Goal: Task Accomplishment & Management: Complete application form

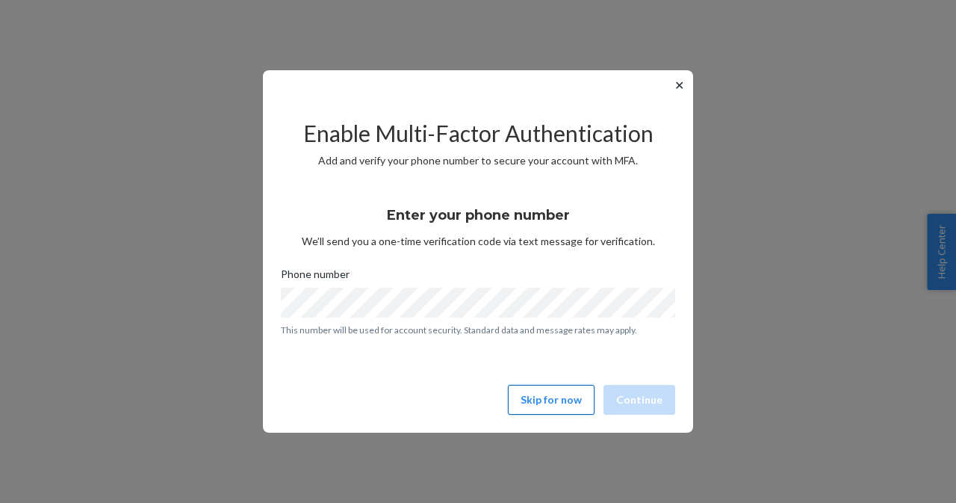
click at [556, 401] on button "Skip for now" at bounding box center [551, 400] width 87 height 30
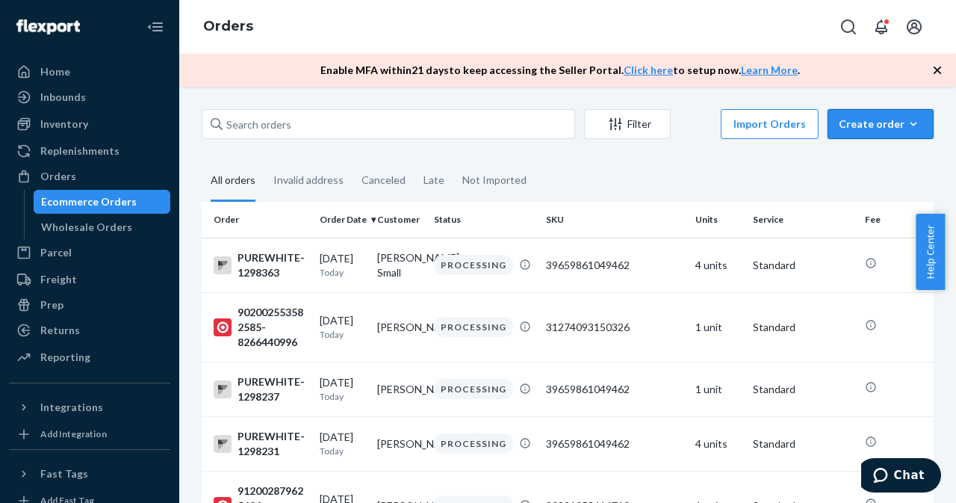
click at [866, 125] on div "Create order" at bounding box center [881, 124] width 84 height 15
click at [878, 169] on button "Ecommerce order" at bounding box center [902, 160] width 143 height 32
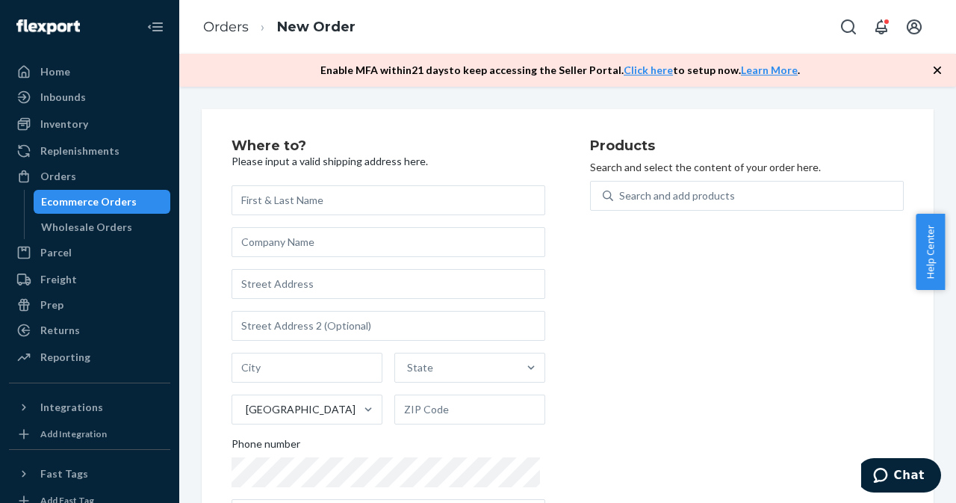
click at [376, 202] on input "text" at bounding box center [389, 200] width 314 height 30
type input "[PERSON_NAME]"
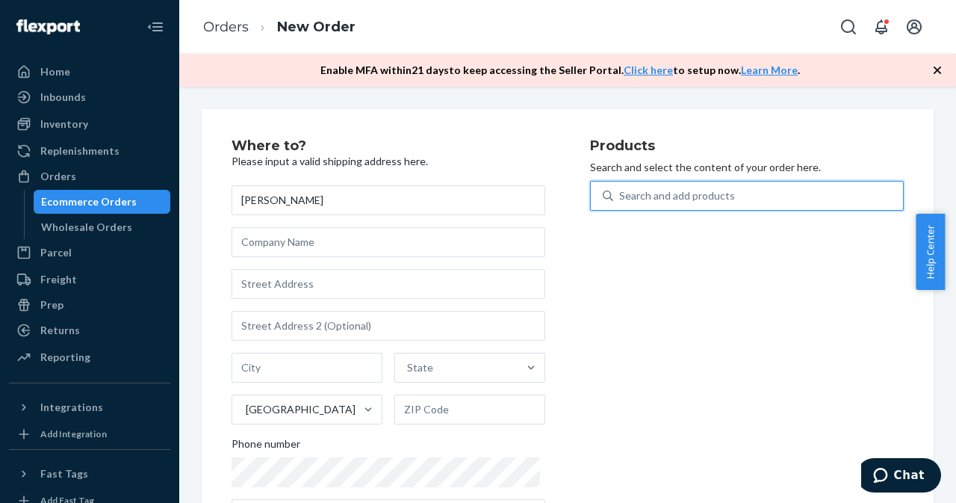
click at [700, 193] on div "Search and add products" at bounding box center [677, 195] width 116 height 15
click at [621, 193] on input "0 results available. Use Up and Down to choose options, press Enter to select t…" at bounding box center [619, 195] width 1 height 15
paste input "DZJ0B4IBL52"
type input "DZJ0B4IBL52"
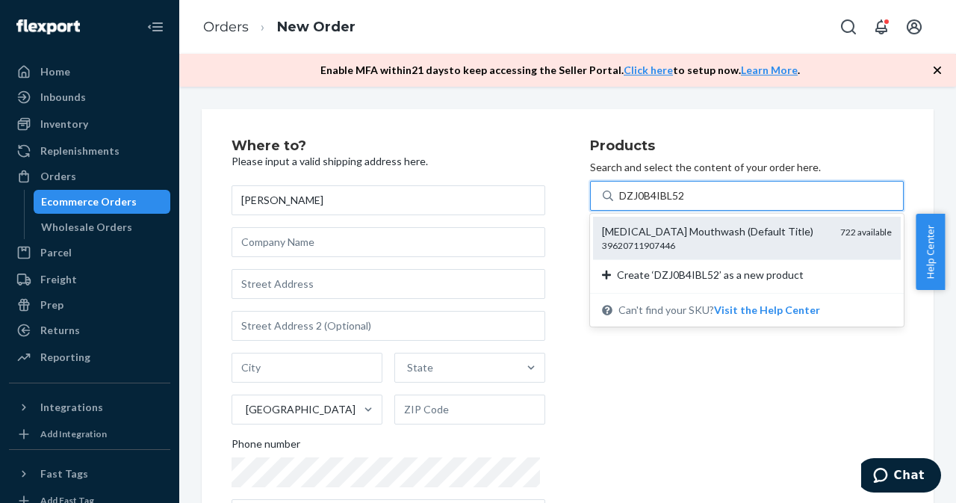
click at [751, 239] on div "39620711907446" at bounding box center [715, 245] width 226 height 13
click at [686, 203] on input "DZJ0B4IBL52" at bounding box center [652, 195] width 66 height 15
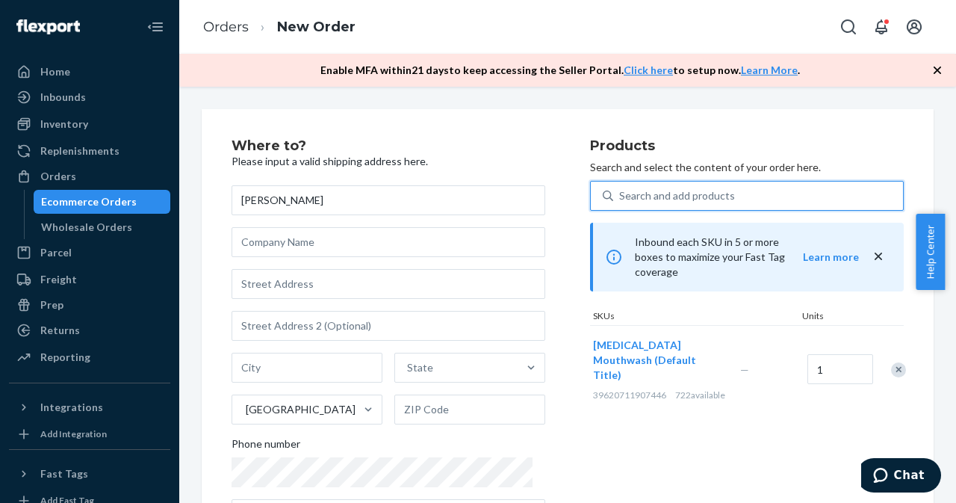
click at [703, 187] on div "Search and add products" at bounding box center [758, 195] width 290 height 27
click at [621, 188] on input "0 results available. Use Up and Down to choose options, press Enter to select t…" at bounding box center [619, 195] width 1 height 15
paste input "OilPulling.Coconut+Mint"
type input "OilPulling.Coconut+Mint"
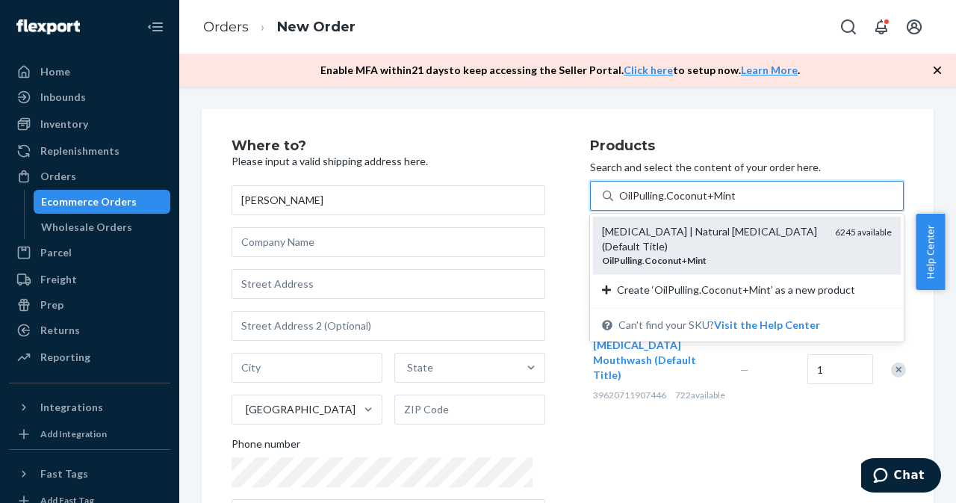
click at [817, 238] on div "[MEDICAL_DATA] | Natural [MEDICAL_DATA] (Default Title) OilPulling . Coconut + …" at bounding box center [747, 245] width 290 height 43
click at [735, 203] on input "OilPulling.Coconut+Mint" at bounding box center [677, 195] width 116 height 15
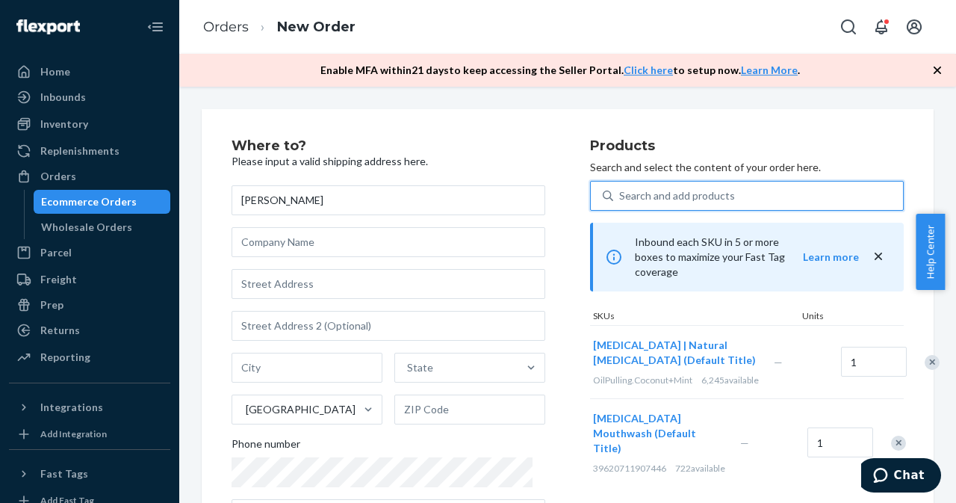
click at [654, 193] on div "Search and add products" at bounding box center [677, 195] width 116 height 15
click at [621, 193] on input "0 results available. Select is focused ,type to refine list, press Down to open…" at bounding box center [619, 195] width 1 height 15
paste input "30321058414710"
type input "30321058414710"
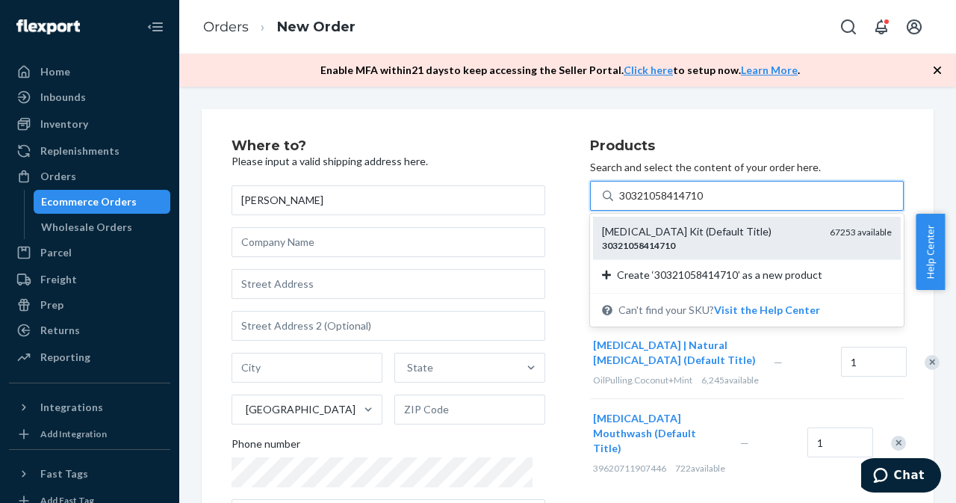
click at [792, 239] on div "30321058414710" at bounding box center [710, 245] width 216 height 13
click at [706, 203] on input "30321058414710" at bounding box center [662, 195] width 87 height 15
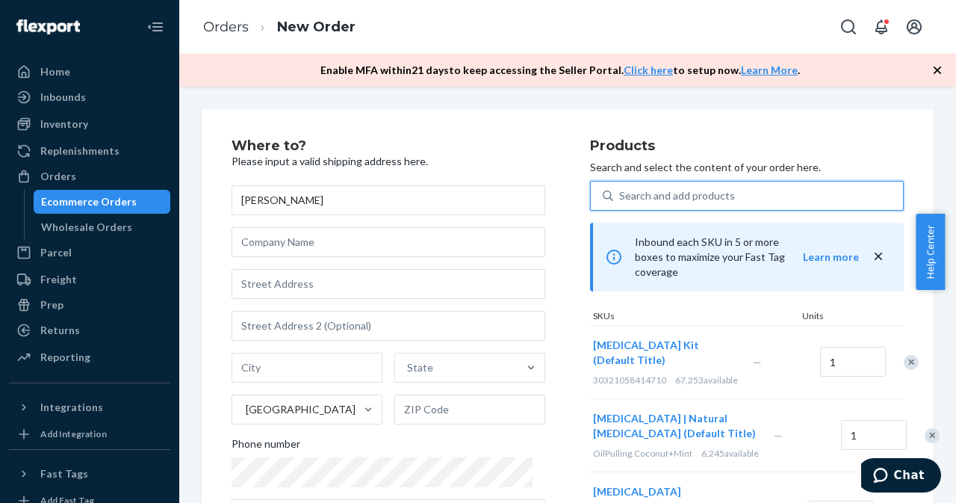
click at [733, 197] on div "Search and add products" at bounding box center [758, 195] width 290 height 27
click at [621, 197] on input "0 results available. Use Up and Down to choose options, press Enter to select t…" at bounding box center [619, 195] width 1 height 15
paste input "39659861049462"
type input "39659861049462"
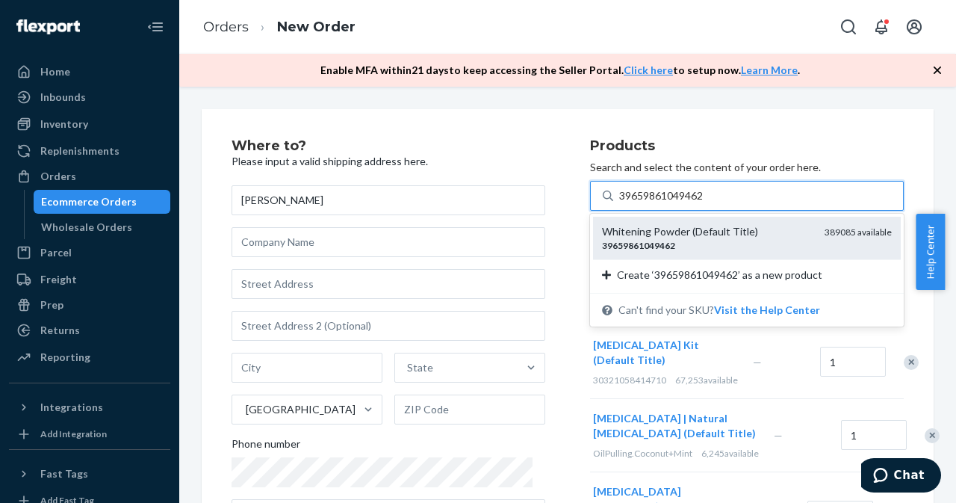
click at [788, 243] on div "39659861049462" at bounding box center [707, 245] width 211 height 13
click at [706, 203] on input "39659861049462" at bounding box center [662, 195] width 87 height 15
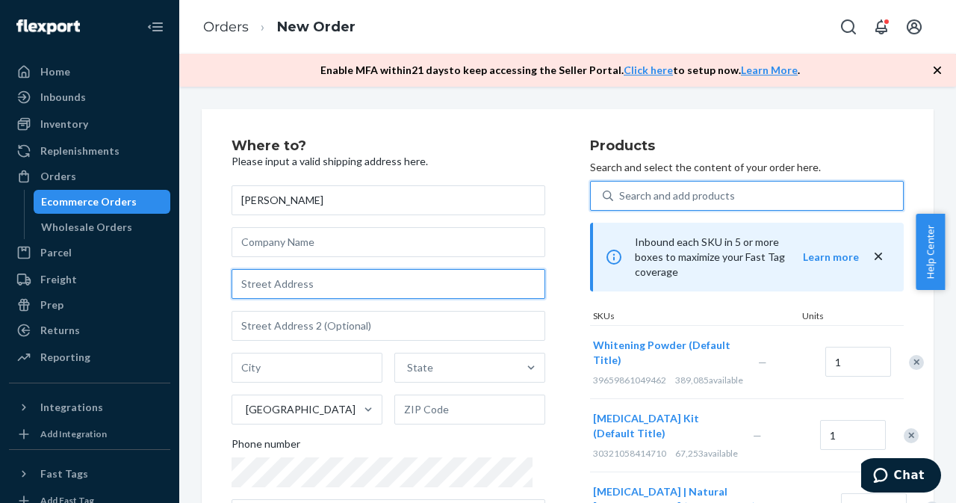
click at [335, 277] on input "text" at bounding box center [389, 284] width 314 height 30
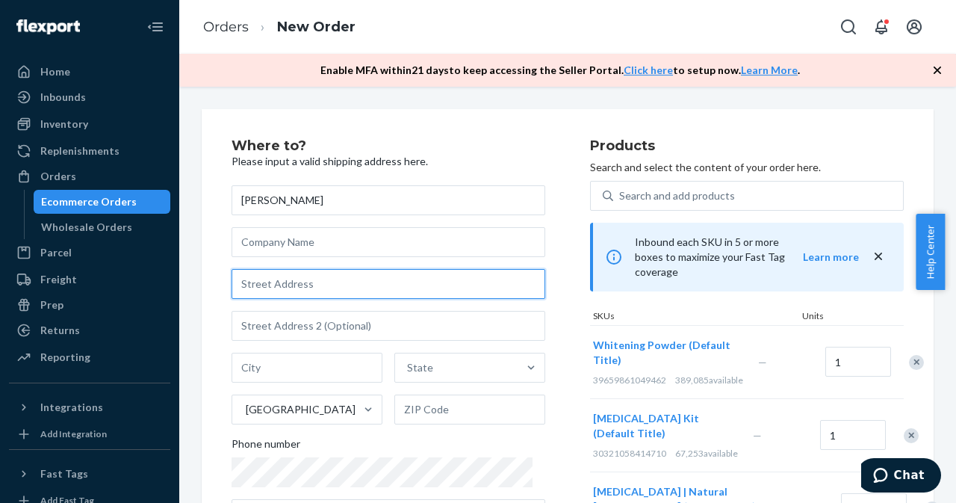
paste input "kv.113"
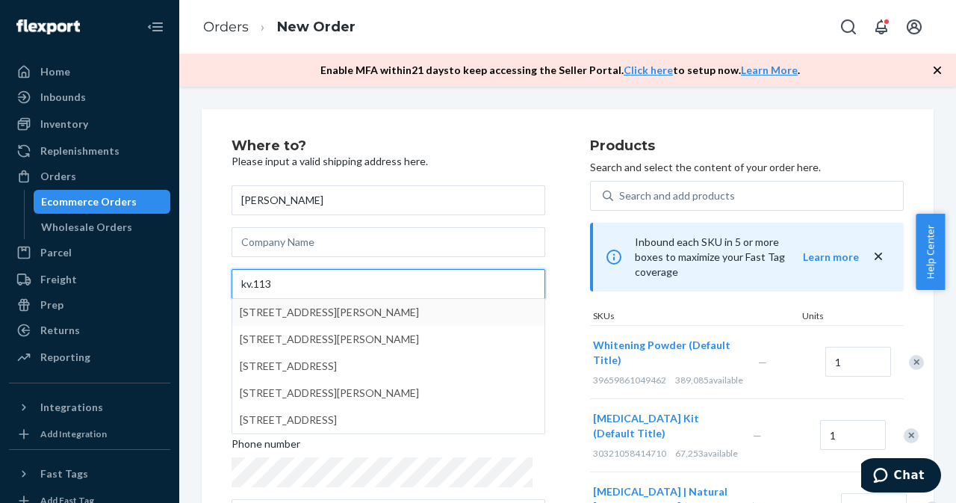
type input "kv.113"
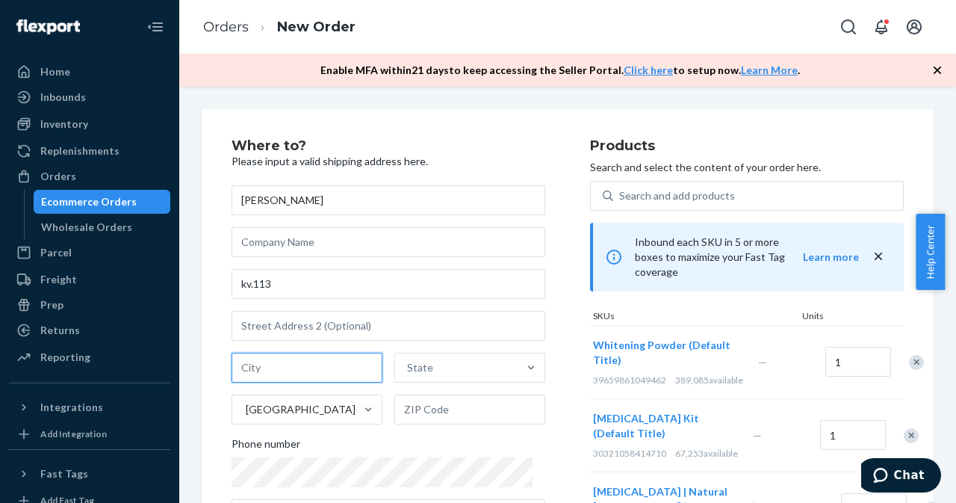
click at [336, 359] on input "text" at bounding box center [307, 368] width 151 height 30
paste input "Lviv"
type input "Lviv"
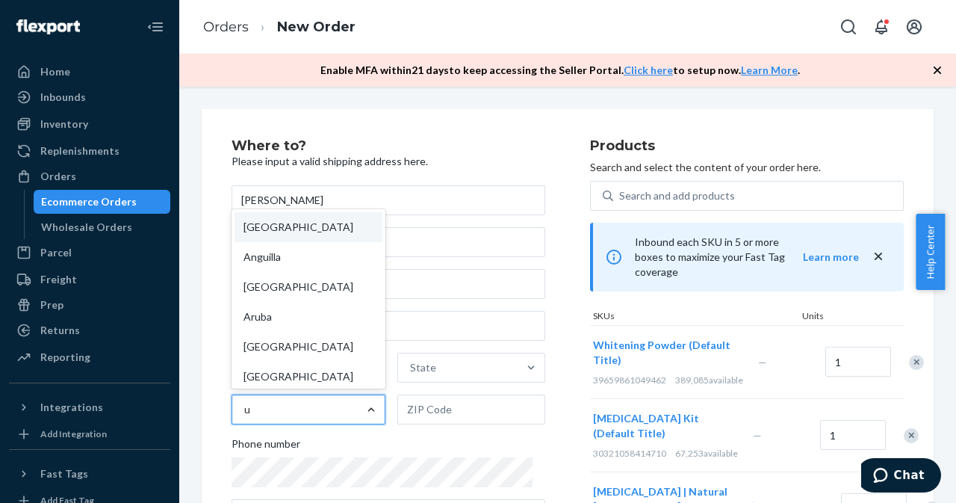
type input "uk"
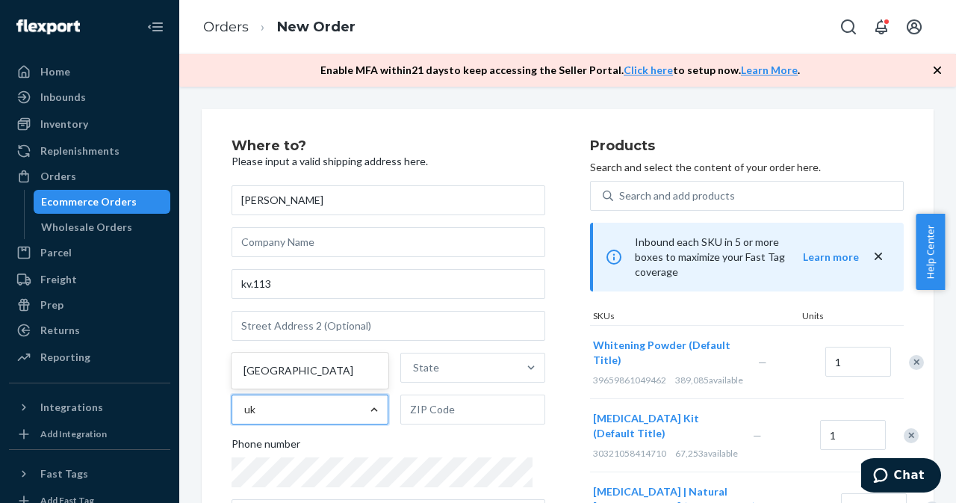
click at [345, 376] on div "[GEOGRAPHIC_DATA]" at bounding box center [310, 371] width 151 height 30
click at [257, 402] on input "uk" at bounding box center [250, 409] width 13 height 15
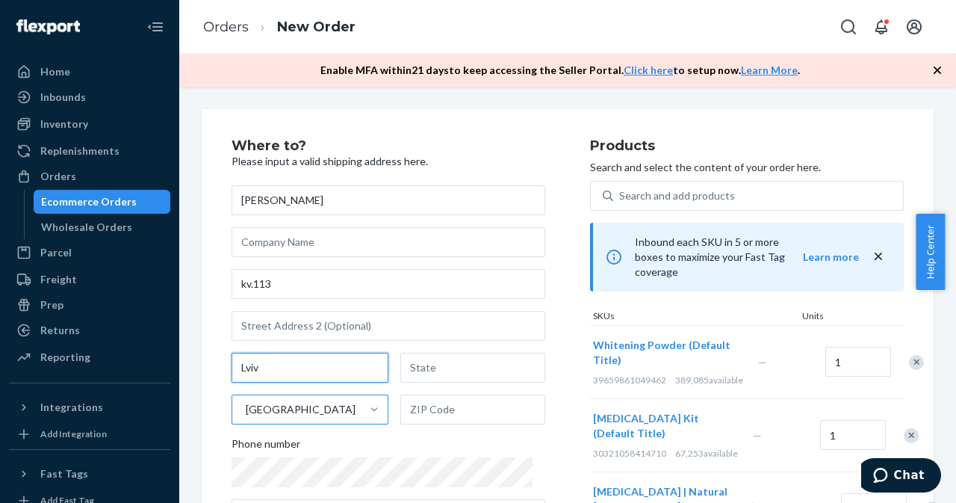
click at [312, 367] on input "Lviv" at bounding box center [310, 368] width 157 height 30
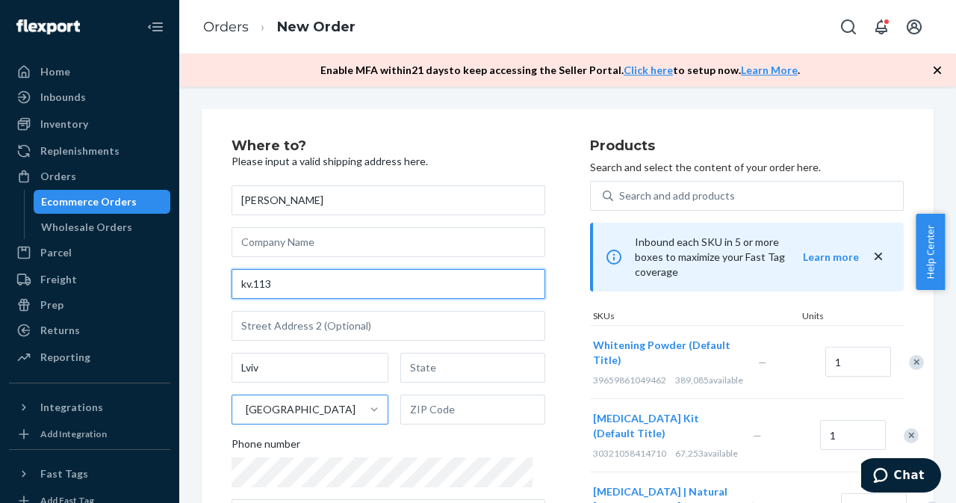
click at [314, 275] on input "kv.113" at bounding box center [389, 284] width 314 height 30
paste input "V. Chornovola 69, kv.113"
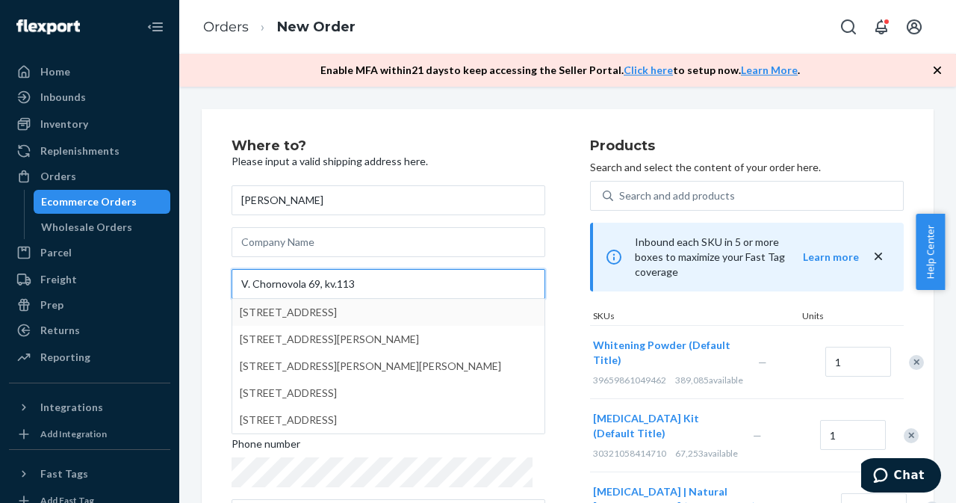
type input "V. Chornovola 69, kv.113"
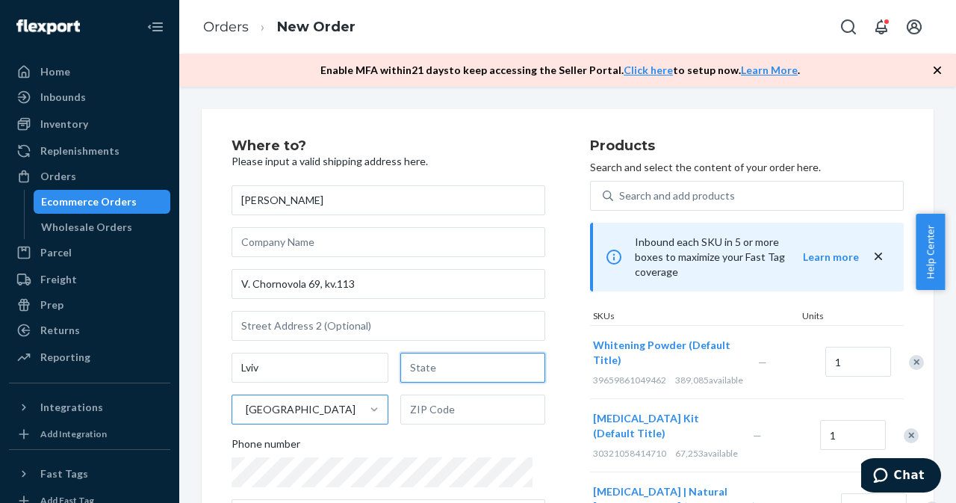
click at [429, 367] on input "text" at bounding box center [472, 368] width 145 height 30
click at [497, 369] on input "text" at bounding box center [472, 368] width 145 height 30
paste input "[GEOGRAPHIC_DATA]"
type input "[GEOGRAPHIC_DATA]"
click at [520, 417] on input "text" at bounding box center [472, 409] width 145 height 30
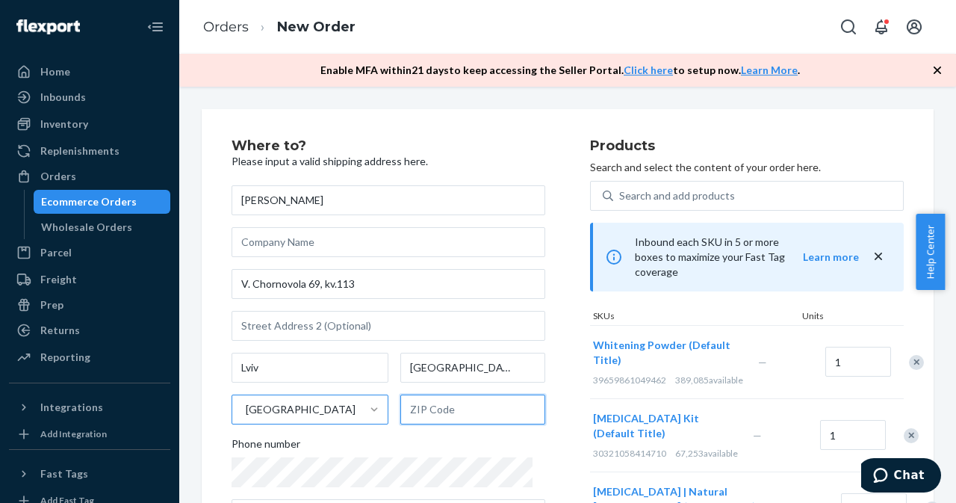
click at [455, 409] on input "text" at bounding box center [472, 409] width 145 height 30
paste input "79005"
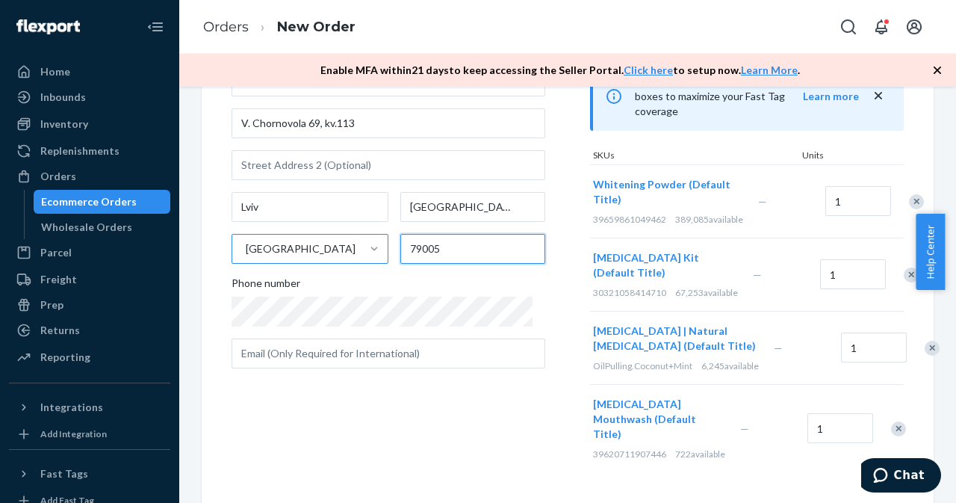
type input "79005"
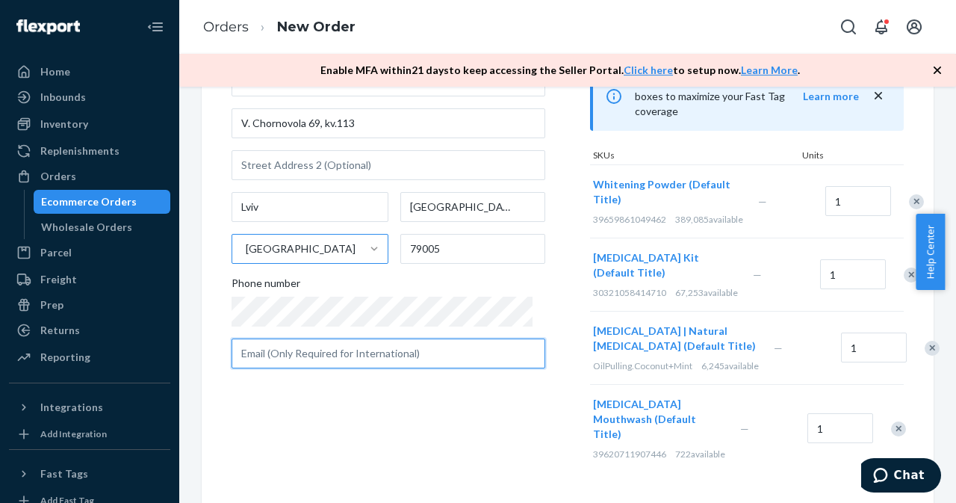
click at [404, 338] on input "text" at bounding box center [389, 353] width 314 height 30
paste input "[EMAIL_ADDRESS][DOMAIN_NAME]"
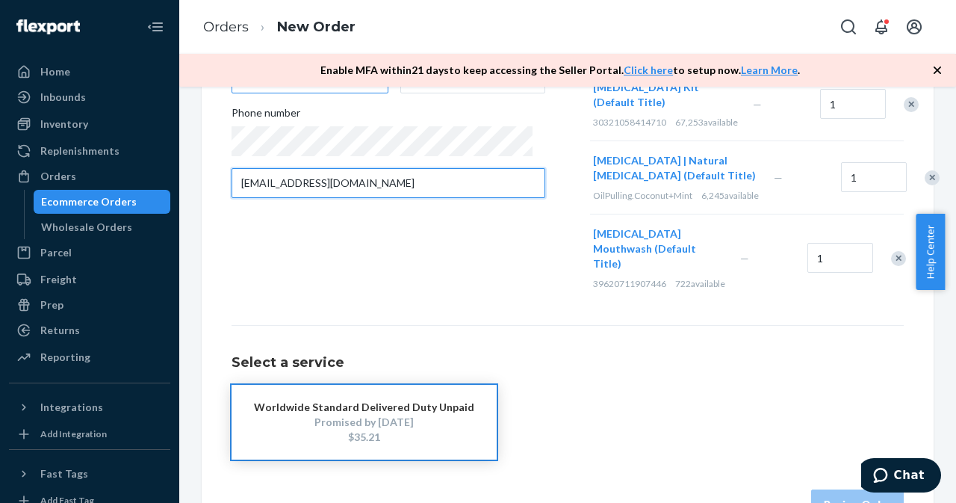
scroll to position [399, 0]
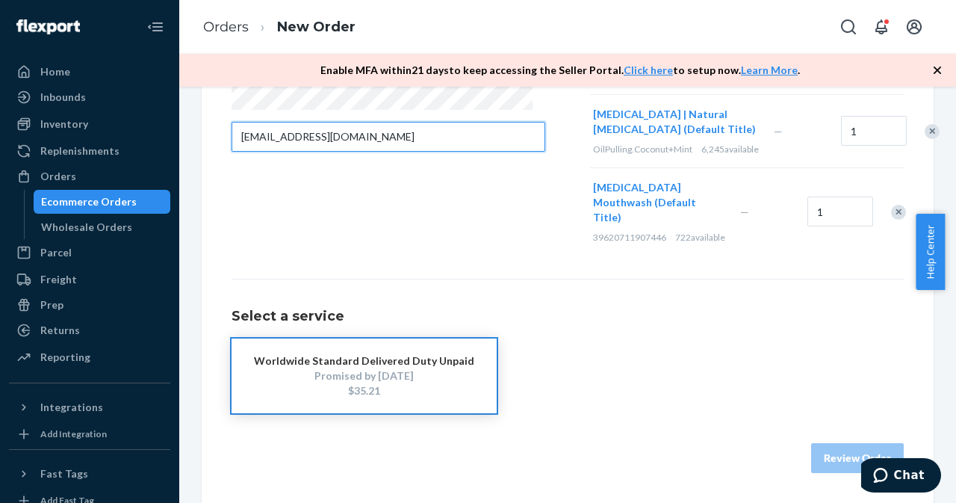
type input "[EMAIL_ADDRESS][DOMAIN_NAME]"
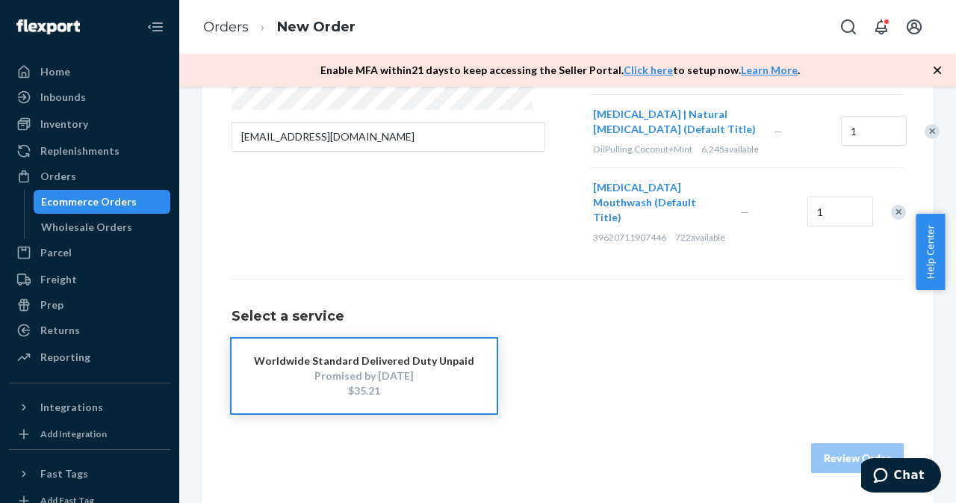
click at [422, 369] on div "Promised by [DATE]" at bounding box center [364, 375] width 220 height 15
click at [826, 452] on button "Review Order" at bounding box center [857, 458] width 93 height 30
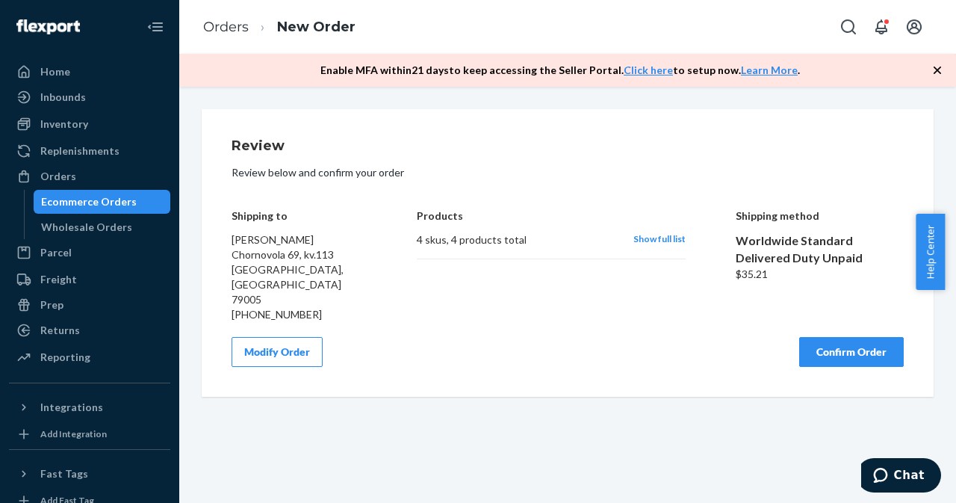
click at [852, 337] on button "Confirm Order" at bounding box center [851, 352] width 105 height 30
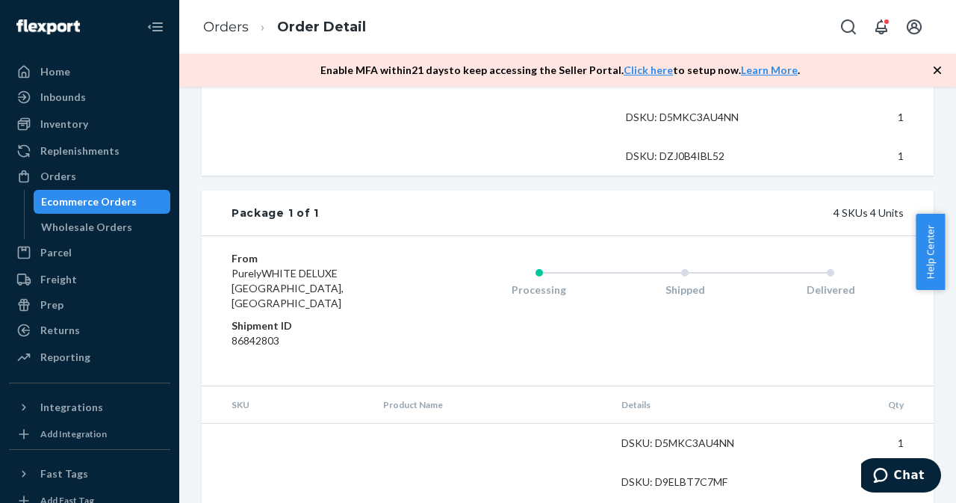
scroll to position [373, 0]
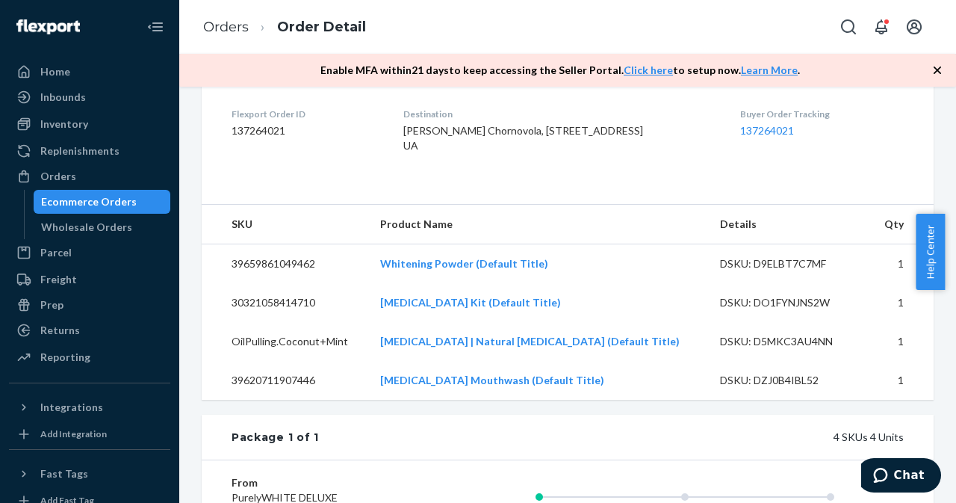
click at [105, 204] on div "Ecommerce Orders" at bounding box center [89, 201] width 96 height 15
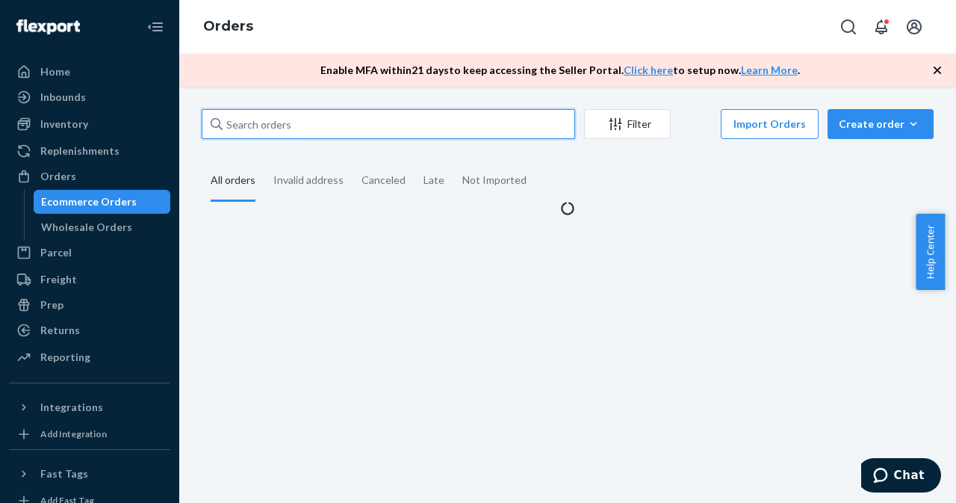
click at [443, 125] on input "text" at bounding box center [388, 124] width 373 height 30
paste input "[PERSON_NAME]"
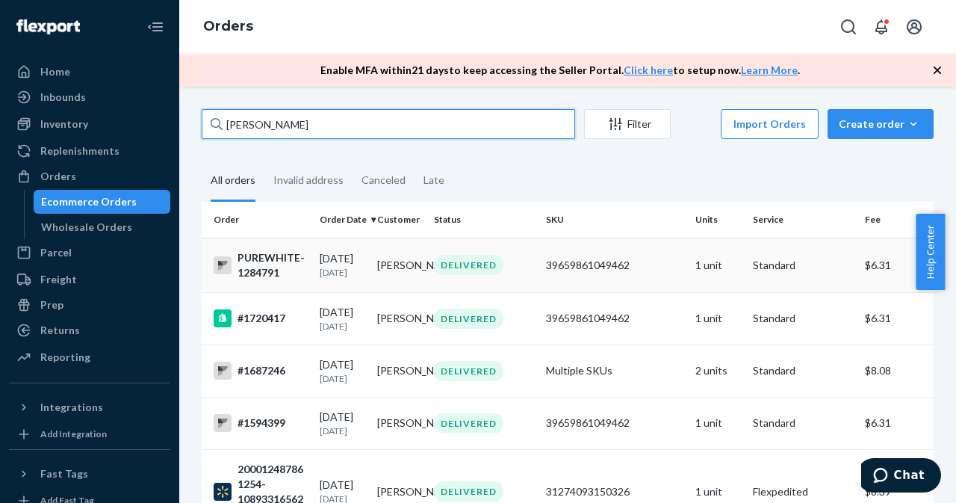
type input "[PERSON_NAME]"
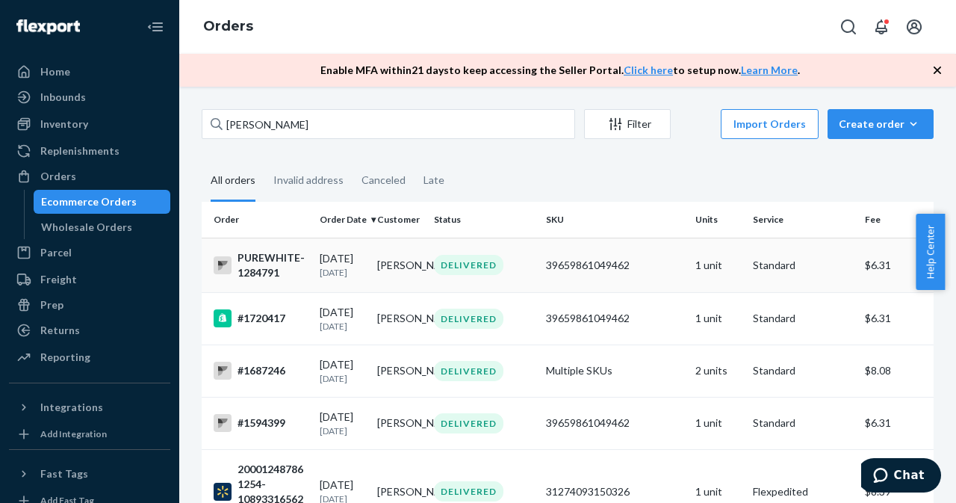
click at [392, 276] on td "[PERSON_NAME]" at bounding box center [400, 265] width 58 height 55
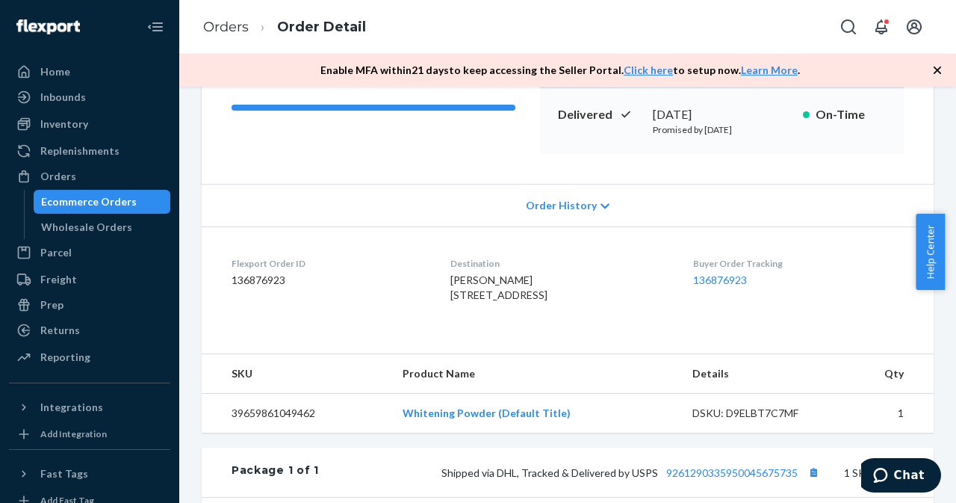
scroll to position [478, 0]
